Goal: Task Accomplishment & Management: Complete application form

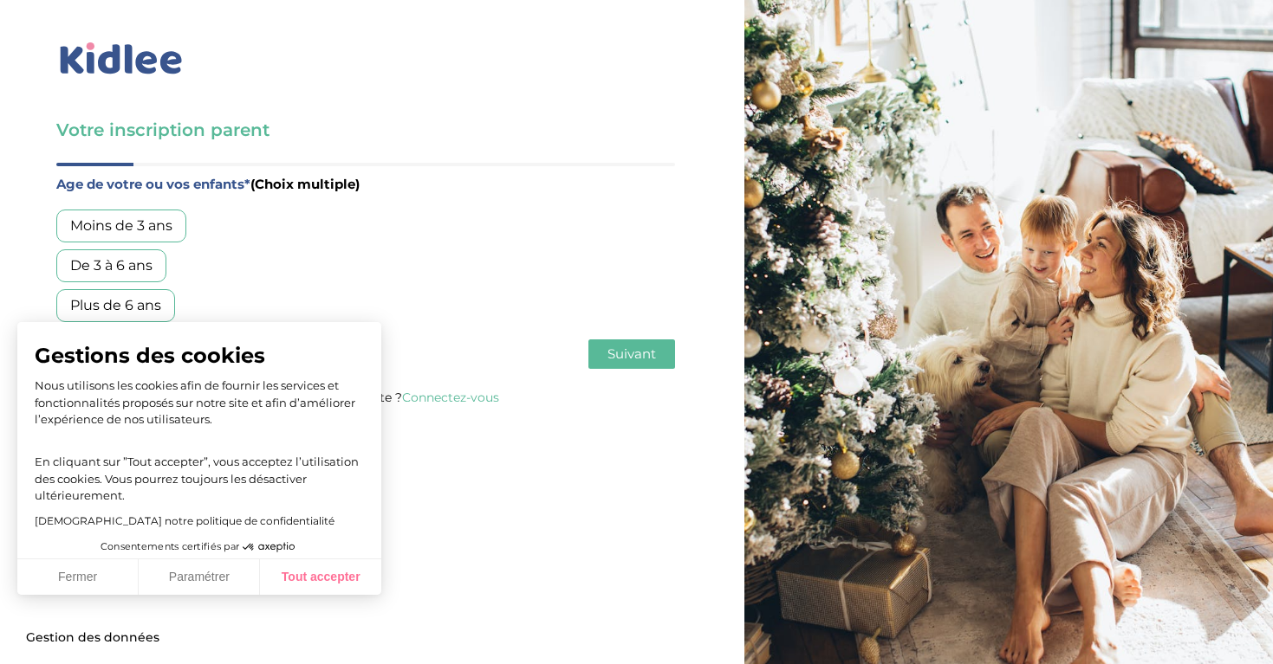
click at [316, 583] on button "Tout accepter" at bounding box center [320, 578] width 121 height 36
checkbox input "true"
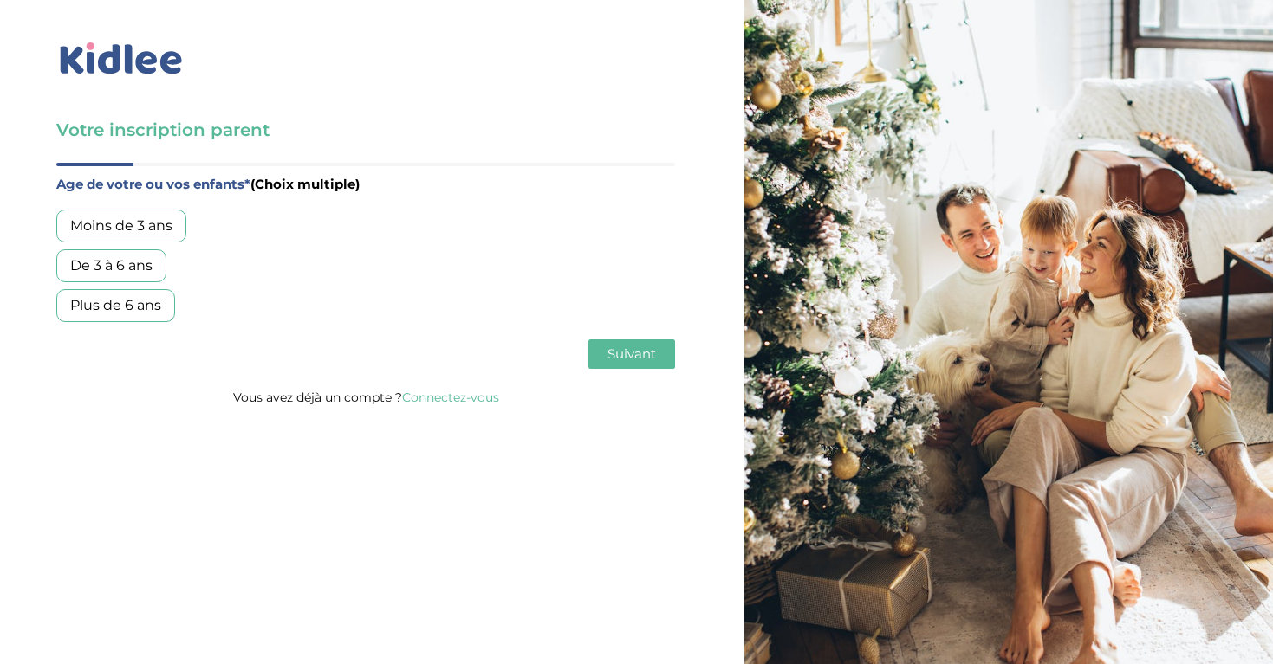
click at [139, 215] on div "Moins de 3 ans" at bounding box center [121, 226] width 130 height 33
click at [133, 303] on div "Plus de 6 ans" at bounding box center [115, 305] width 119 height 33
click at [614, 350] on span "Suivant" at bounding box center [631, 354] width 49 height 16
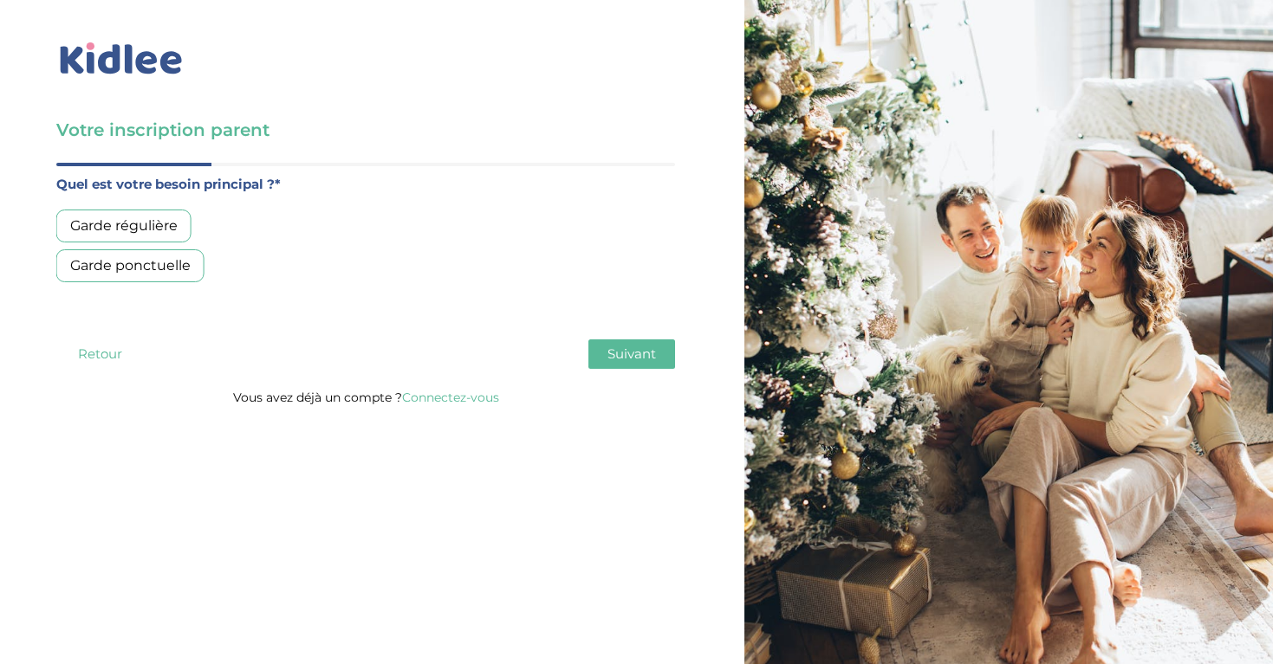
click at [154, 225] on div "Garde régulière" at bounding box center [123, 226] width 135 height 33
click at [630, 358] on span "Suivant" at bounding box center [631, 354] width 49 height 16
click at [172, 220] on div "Moins de 30h/mois" at bounding box center [135, 226] width 159 height 33
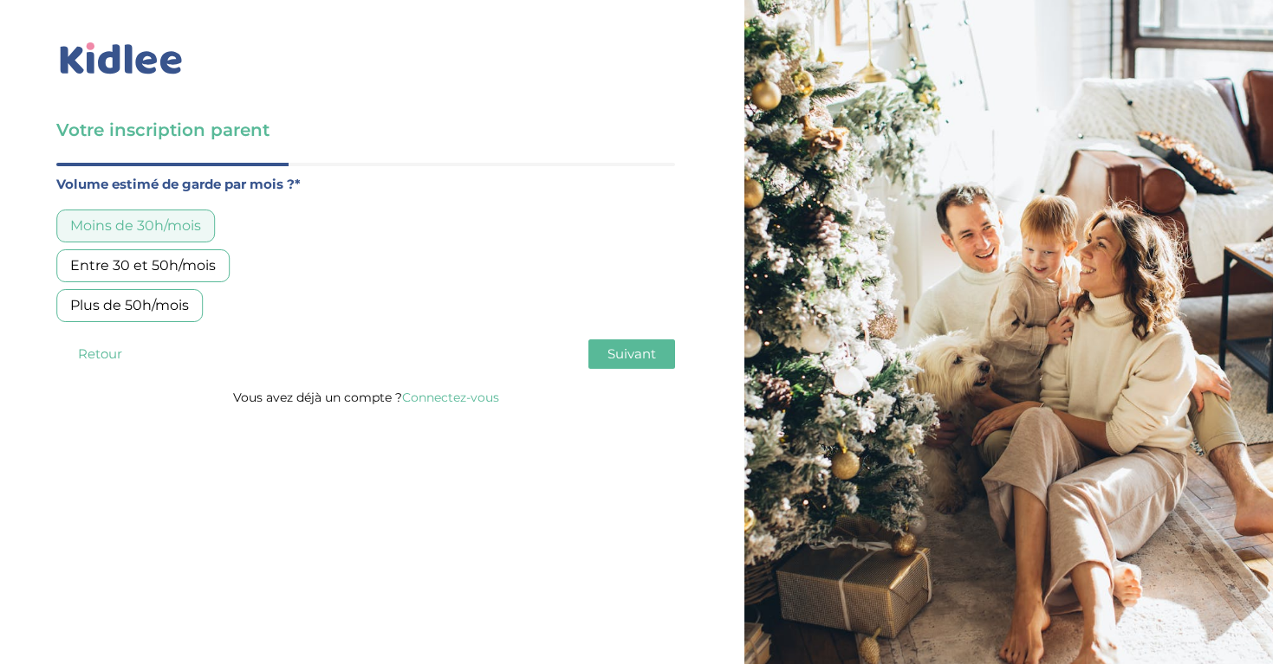
click at [162, 307] on div "Plus de 50h/mois" at bounding box center [129, 305] width 146 height 33
click at [632, 353] on span "Suivant" at bounding box center [631, 354] width 49 height 16
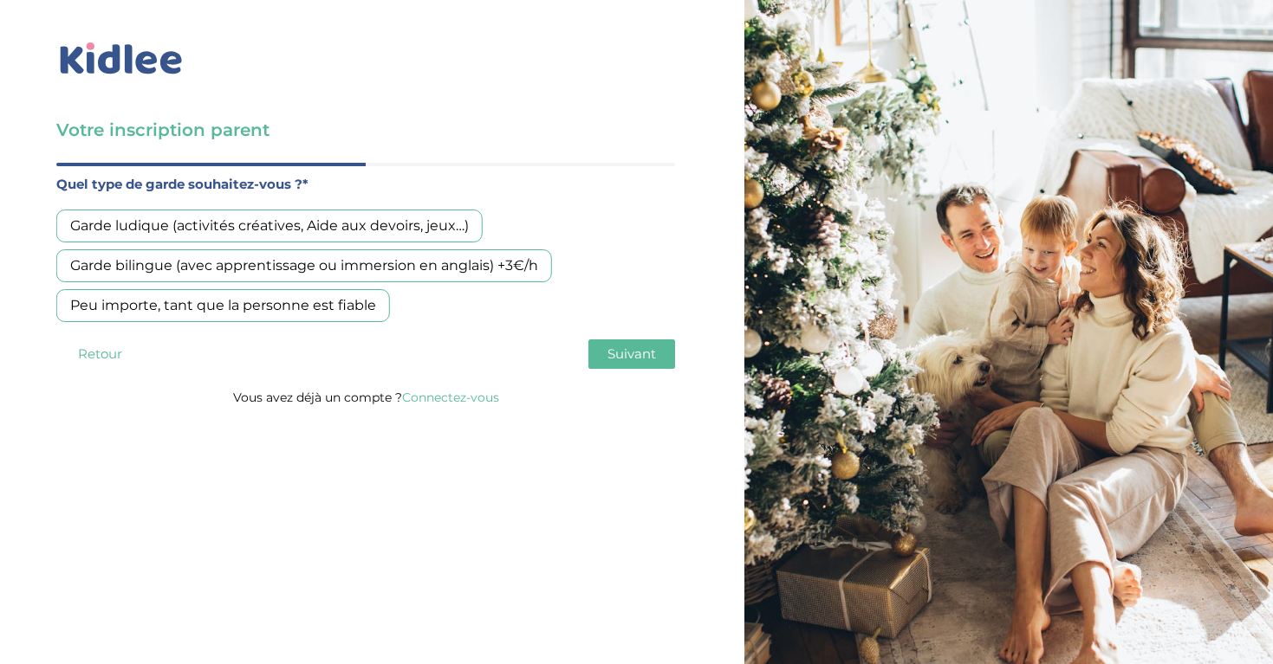
click at [447, 227] on div "Garde ludique (activités créatives, Aide aux devoirs, jeux…)" at bounding box center [269, 226] width 426 height 33
click at [633, 355] on span "Suivant" at bounding box center [631, 354] width 49 height 16
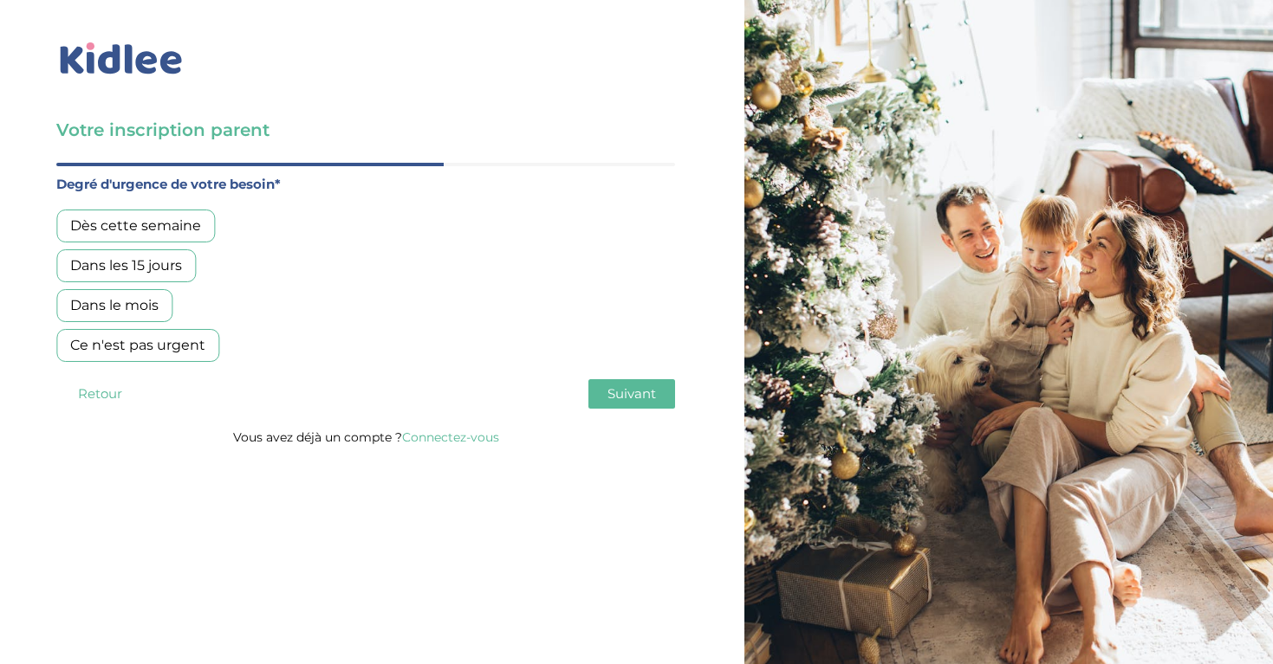
click at [165, 260] on div "Dans les 15 jours" at bounding box center [125, 265] width 139 height 33
click at [625, 395] on span "Suivant" at bounding box center [631, 394] width 49 height 16
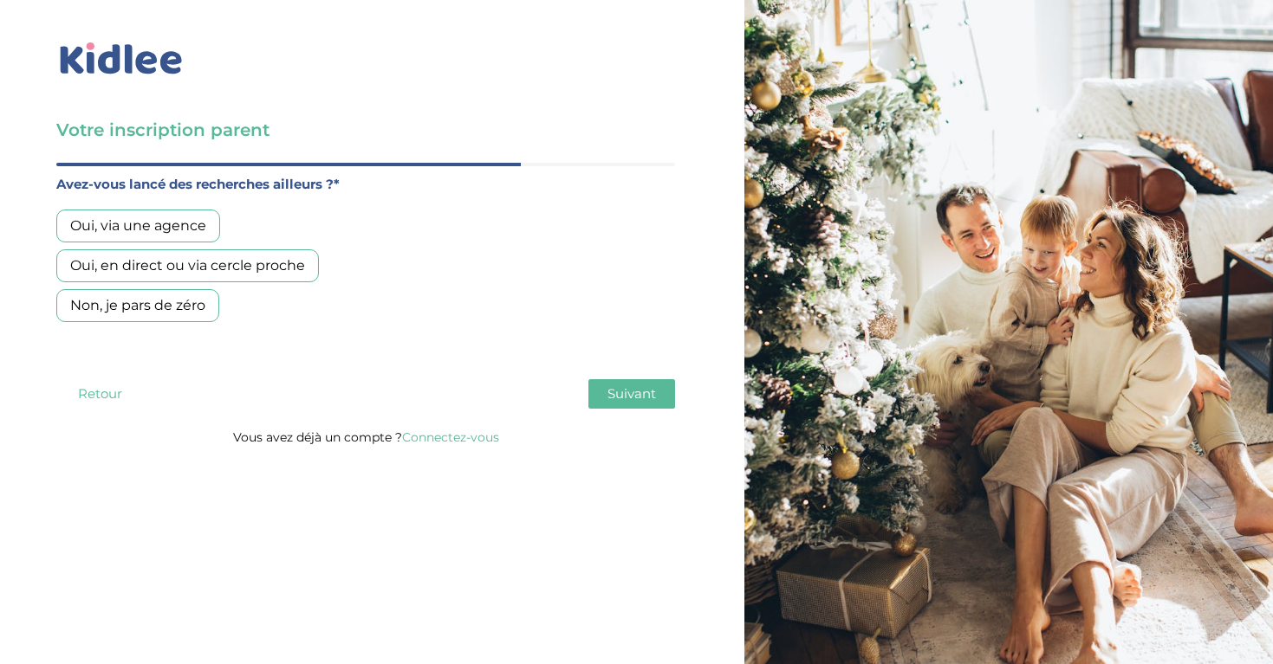
click at [182, 224] on div "Oui, via une agence" at bounding box center [138, 226] width 164 height 33
click at [645, 399] on span "Suivant" at bounding box center [631, 394] width 49 height 16
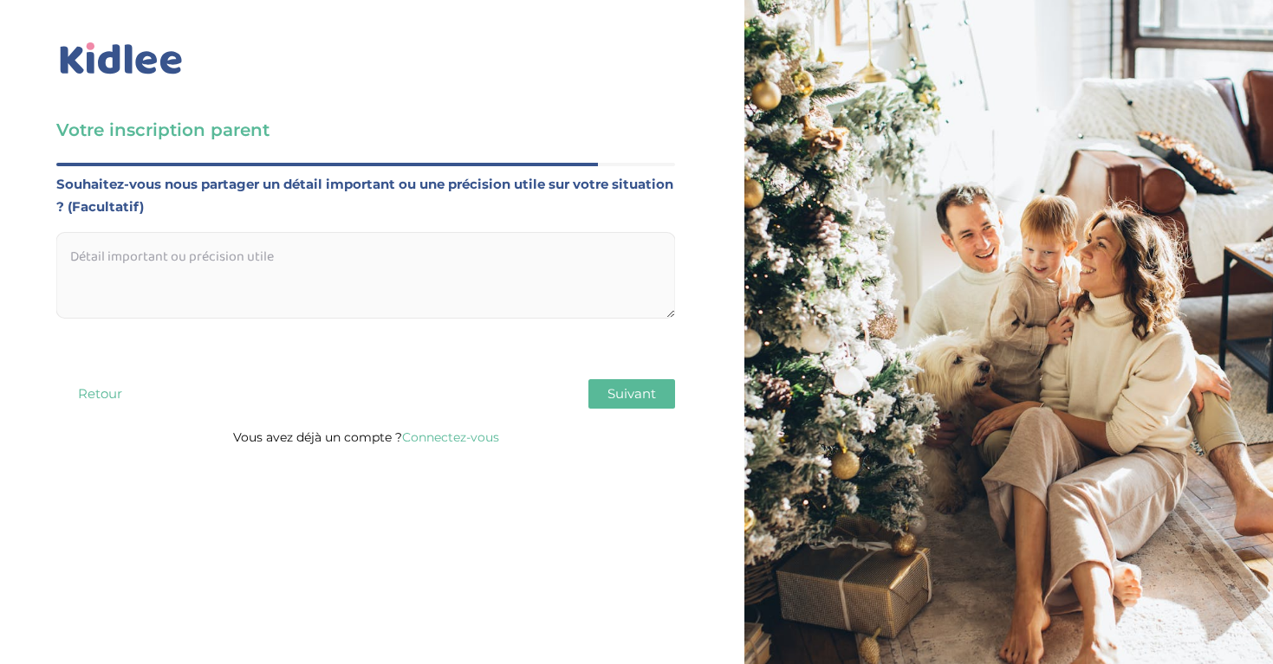
click at [530, 251] on textarea at bounding box center [365, 275] width 619 height 87
type textarea "garde a deux endroits différents, une semaine sur deux"
click at [642, 398] on span "Suivant" at bounding box center [631, 394] width 49 height 16
